Goal: Task Accomplishment & Management: Complete application form

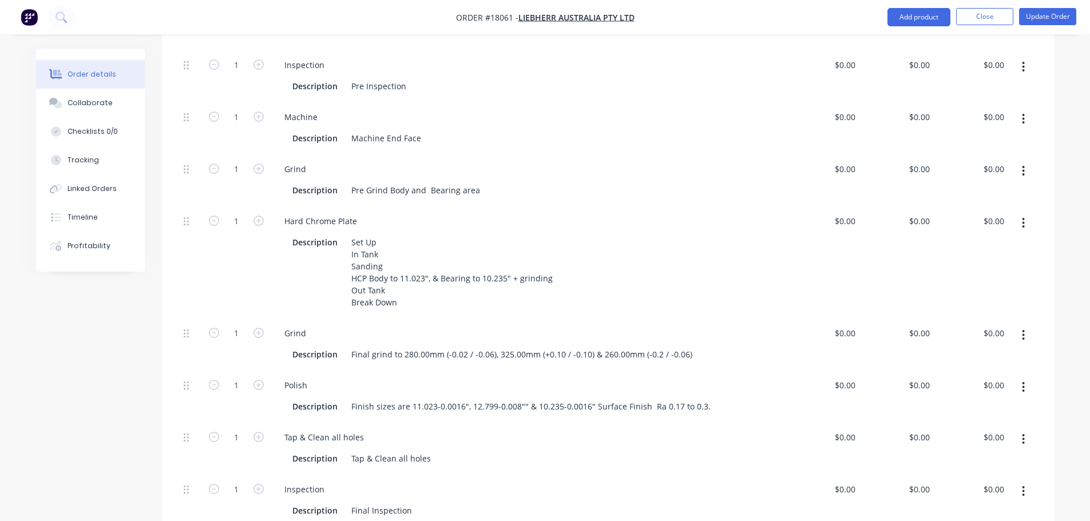
scroll to position [401, 0]
click at [163, 386] on div "Qty Cost Price Total Kit 1 116000088SX R9800 Rotor Connector Rod $0.00 $0.00 1 …" at bounding box center [608, 308] width 893 height 662
click at [1035, 18] on button "Update Order" at bounding box center [1047, 16] width 57 height 17
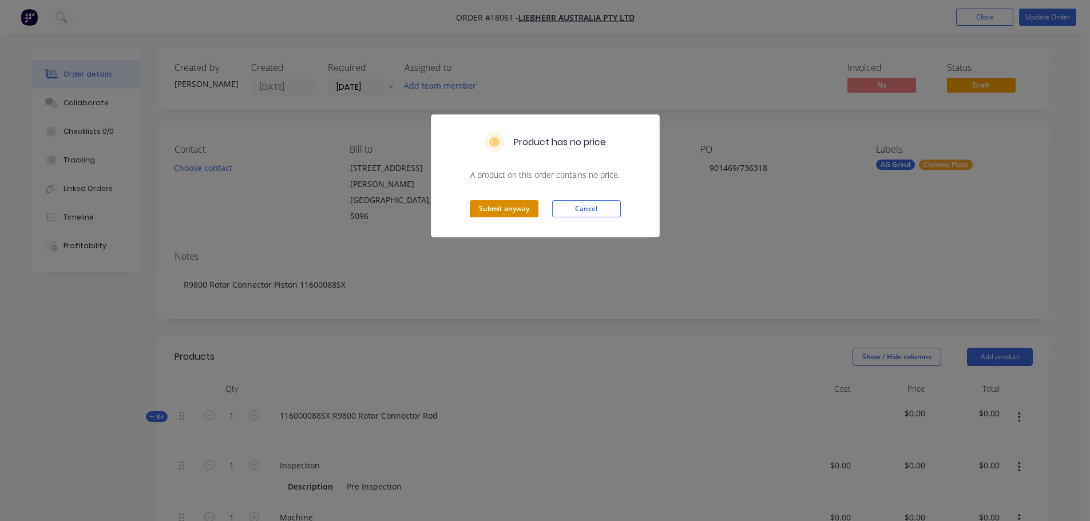
click at [490, 211] on button "Submit anyway" at bounding box center [504, 208] width 69 height 17
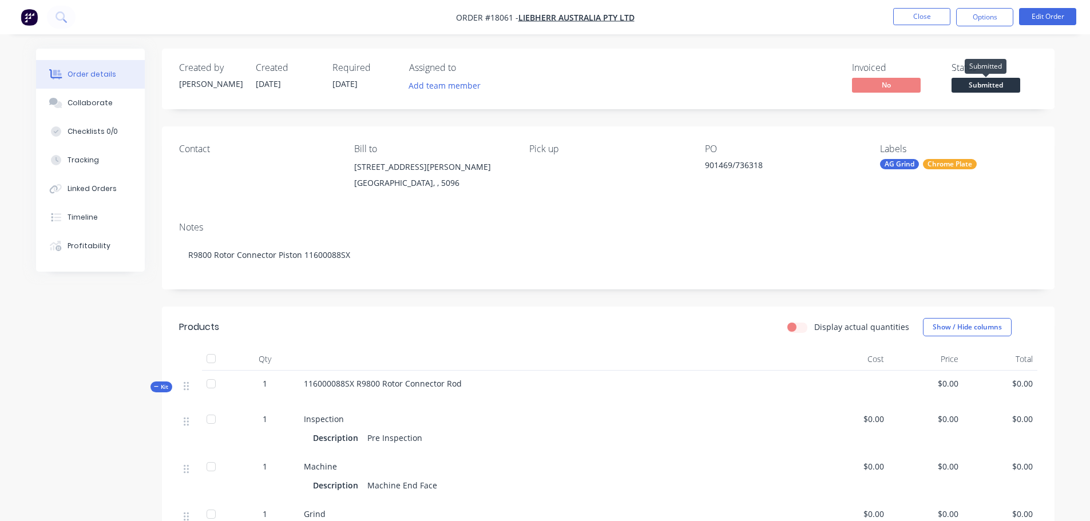
click at [990, 88] on span "Submitted" at bounding box center [986, 85] width 69 height 14
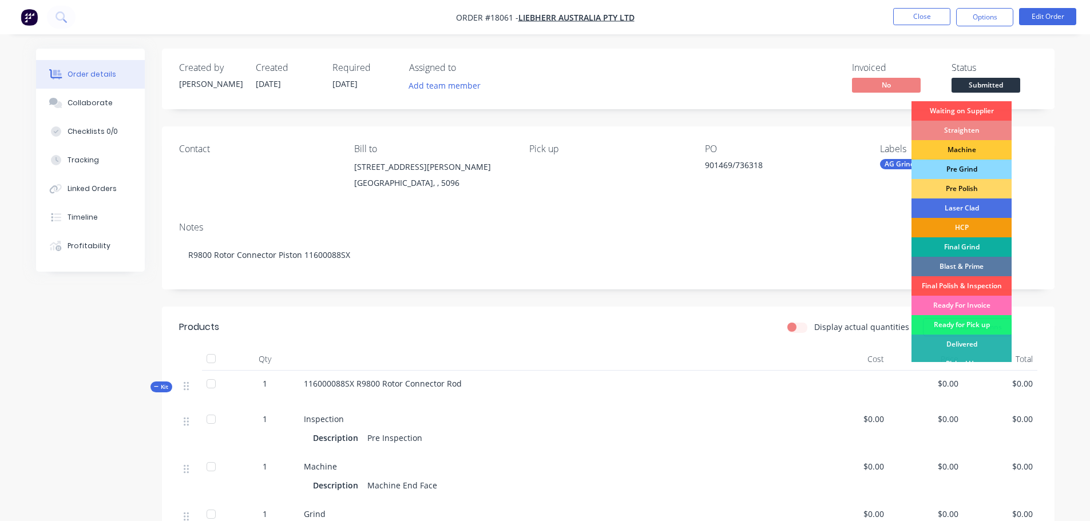
click at [983, 163] on div "Pre Grind" at bounding box center [962, 169] width 100 height 19
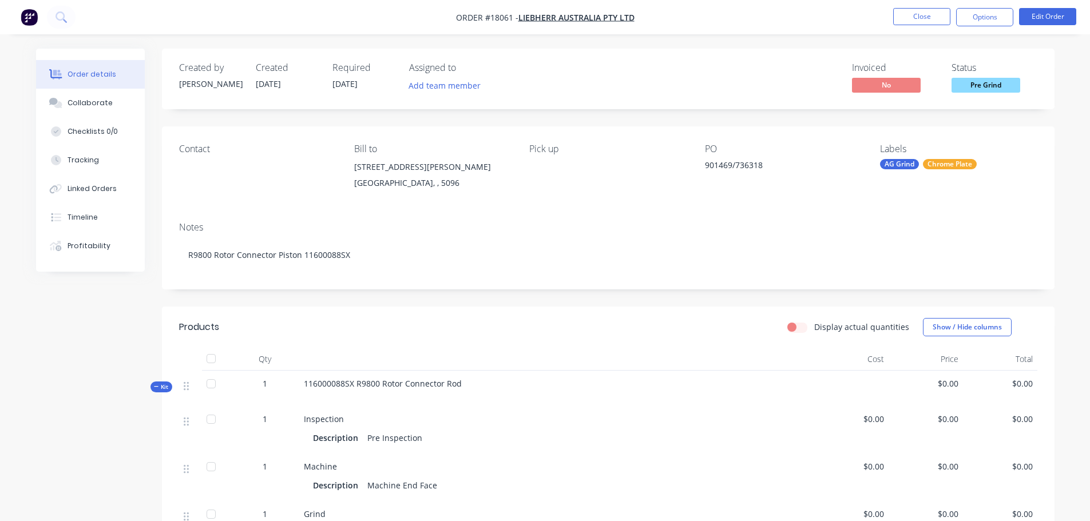
click at [33, 23] on img "button" at bounding box center [29, 17] width 17 height 17
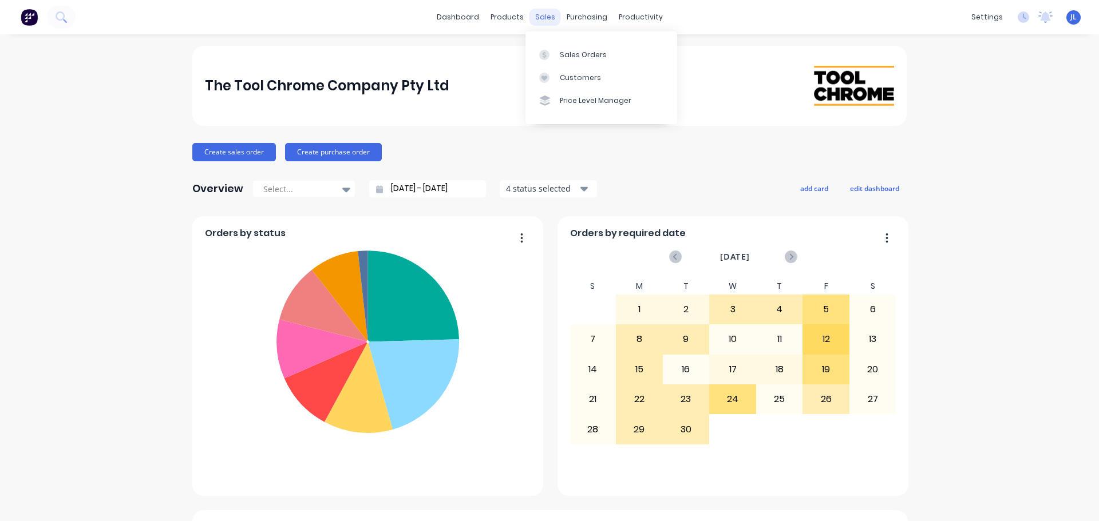
click at [543, 18] on div "sales" at bounding box center [544, 17] width 31 height 17
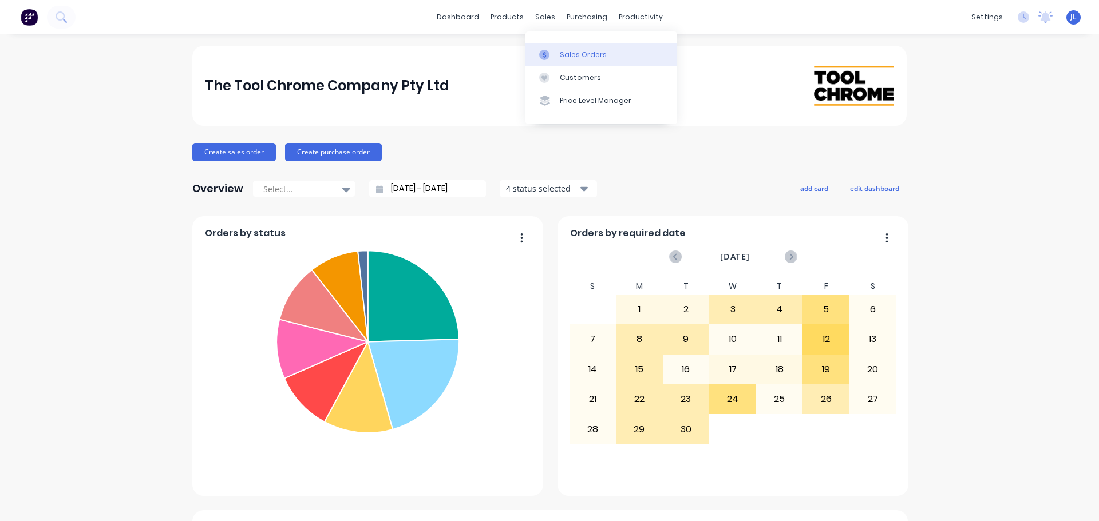
click at [561, 52] on div "Sales Orders" at bounding box center [583, 55] width 47 height 10
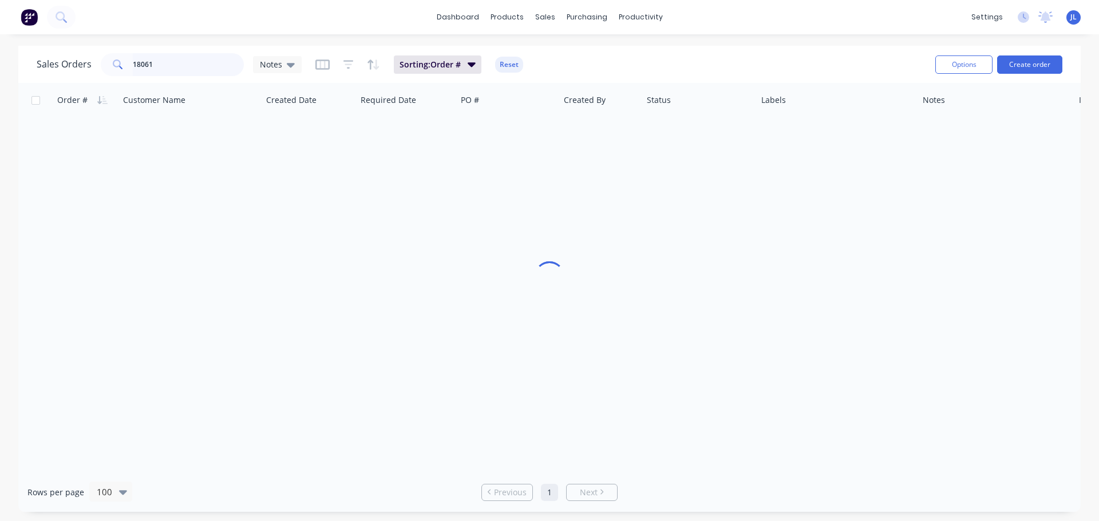
click at [175, 72] on input "18061" at bounding box center [189, 64] width 112 height 23
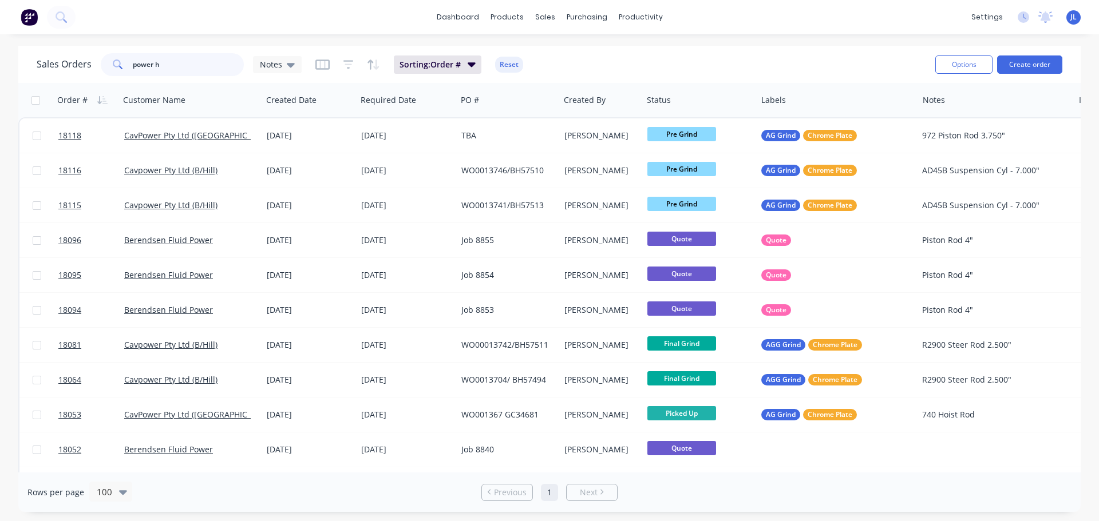
type input "power hy"
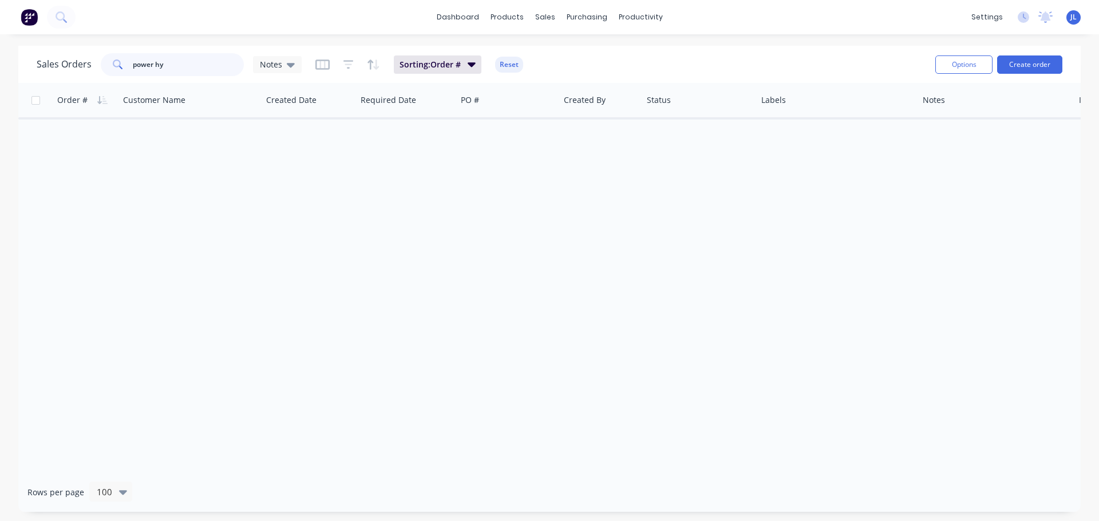
drag, startPoint x: 172, startPoint y: 61, endPoint x: 117, endPoint y: 65, distance: 55.0
click at [117, 65] on div "power hy" at bounding box center [172, 64] width 143 height 23
